Goal: Navigation & Orientation: Find specific page/section

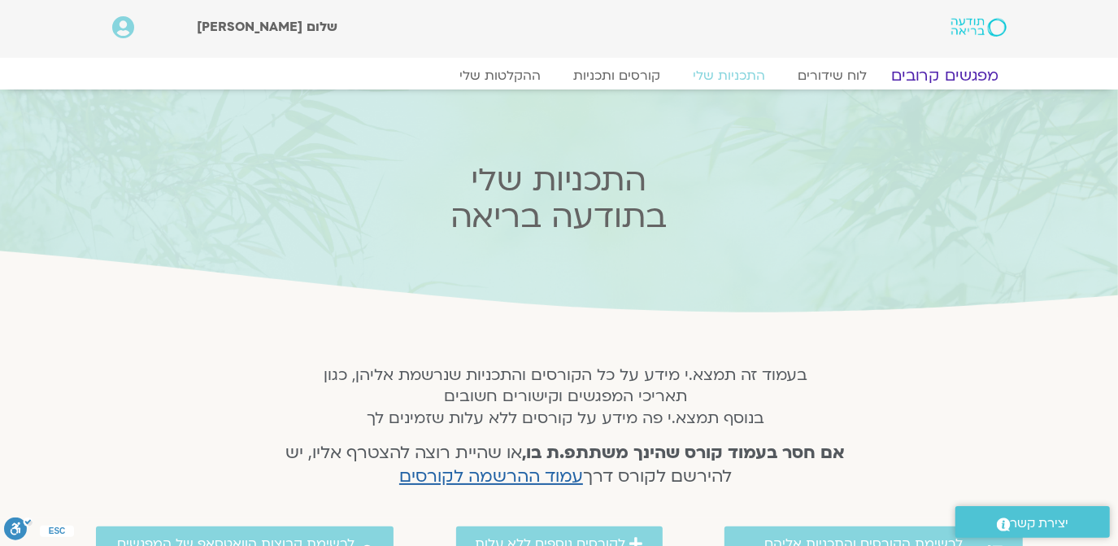
click at [967, 75] on link "מפגשים קרובים" at bounding box center [944, 76] width 147 height 20
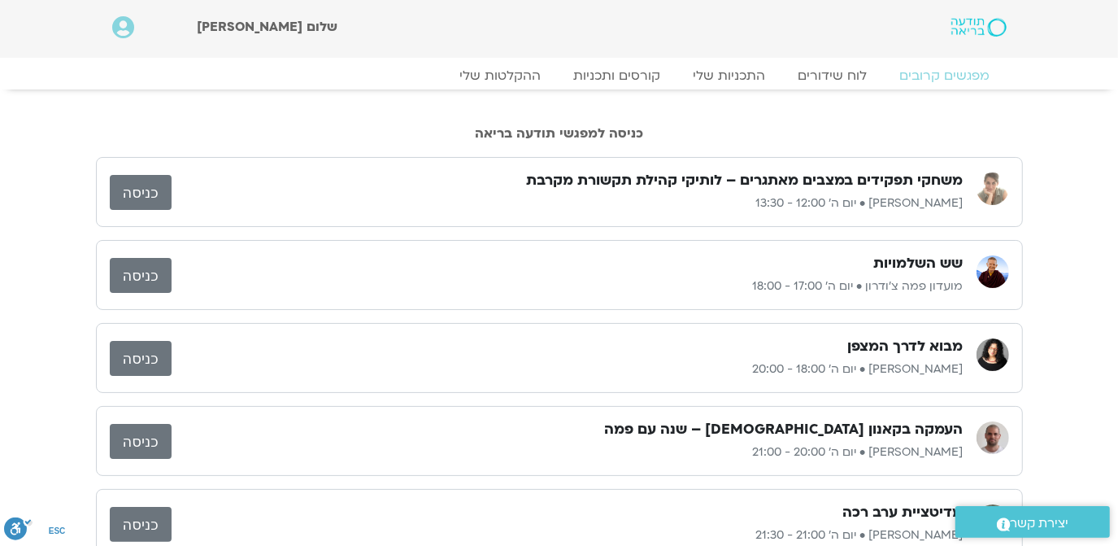
click at [129, 190] on link "כניסה" at bounding box center [141, 192] width 62 height 35
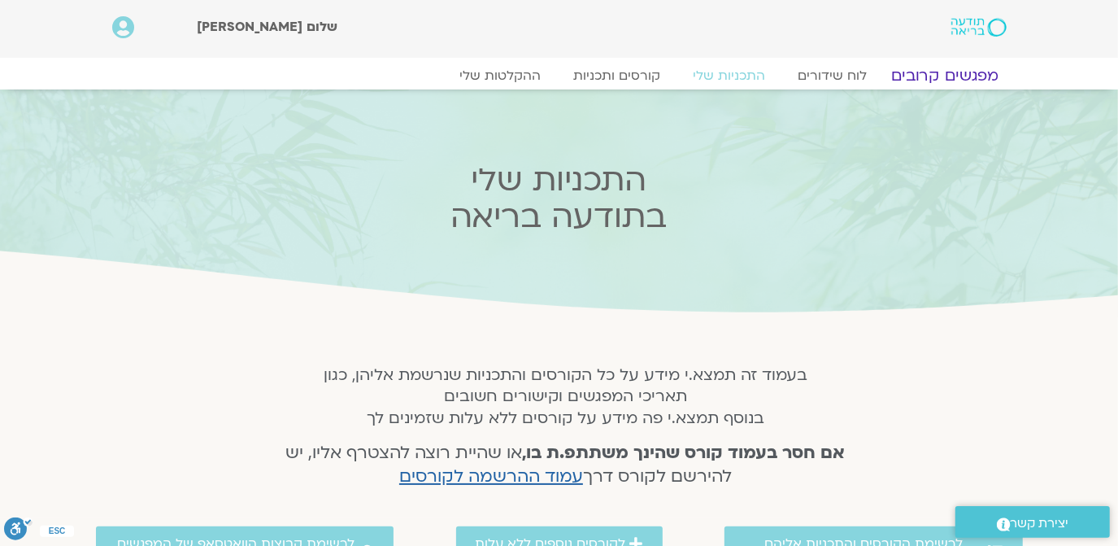
click at [969, 72] on link "מפגשים קרובים" at bounding box center [944, 76] width 147 height 20
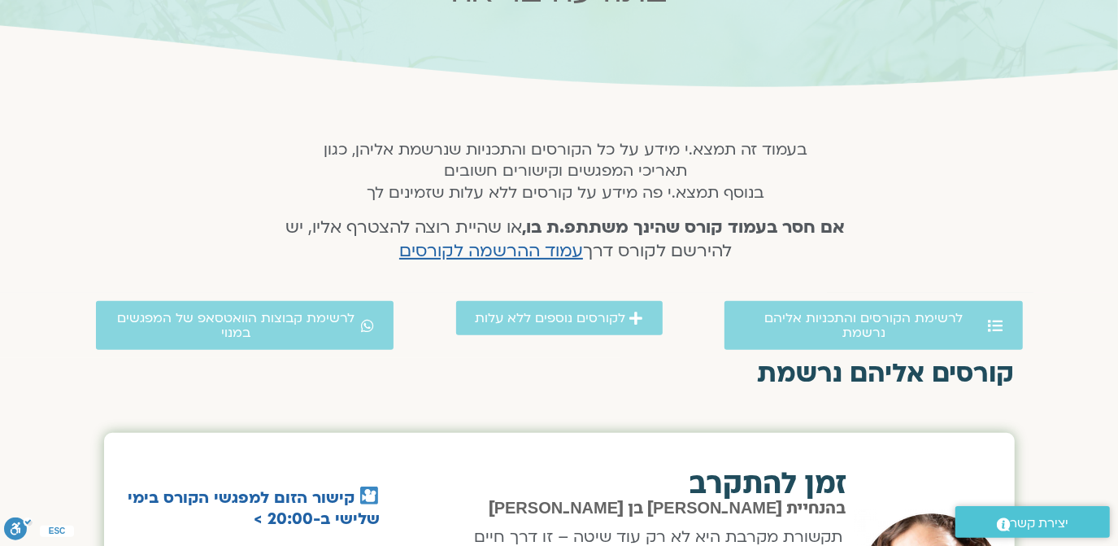
scroll to position [197, 0]
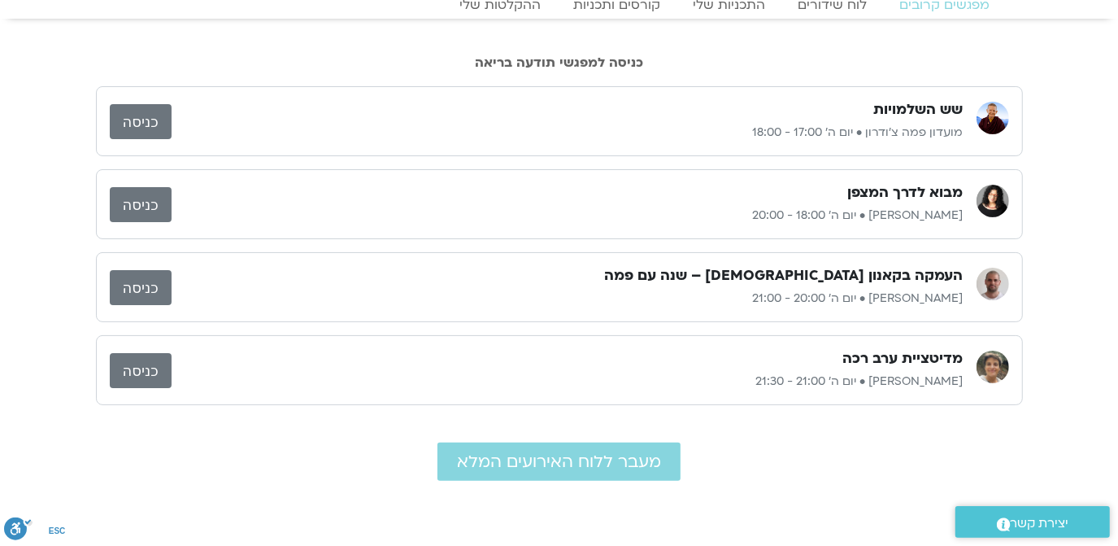
scroll to position [98, 0]
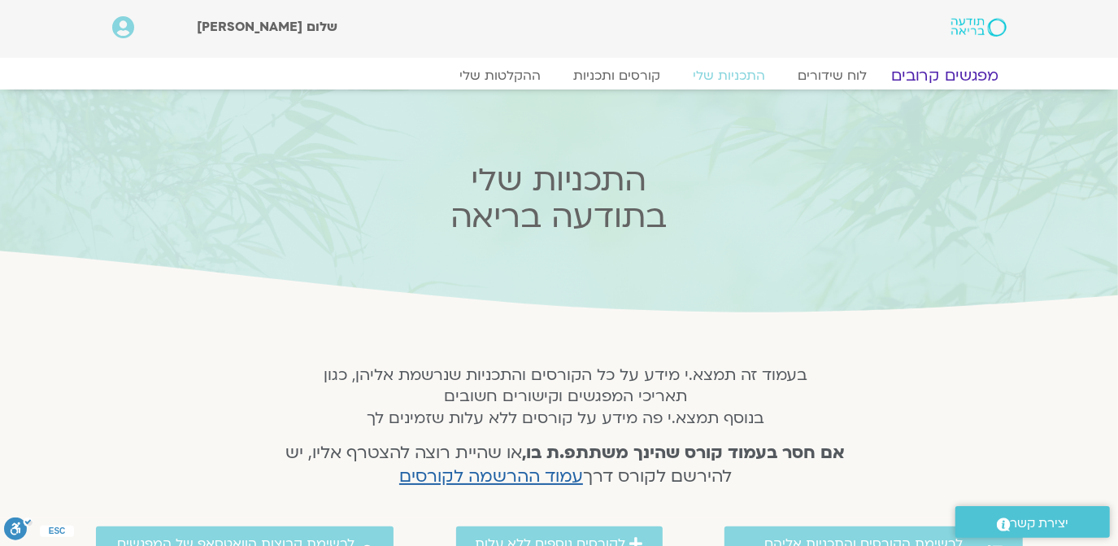
click at [943, 72] on link "מפגשים קרובים" at bounding box center [944, 76] width 147 height 20
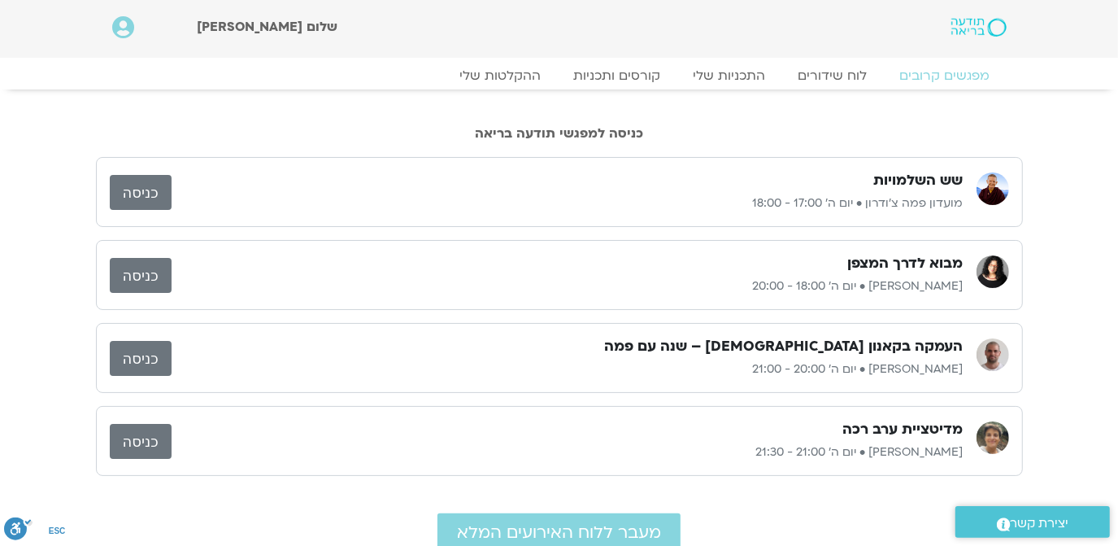
click at [727, 160] on div "שש השלמויות מועדון פמה צ'ודרון • יום ה׳ 17:00 - 18:00 כניסה" at bounding box center [559, 192] width 927 height 70
